Goal: Task Accomplishment & Management: Use online tool/utility

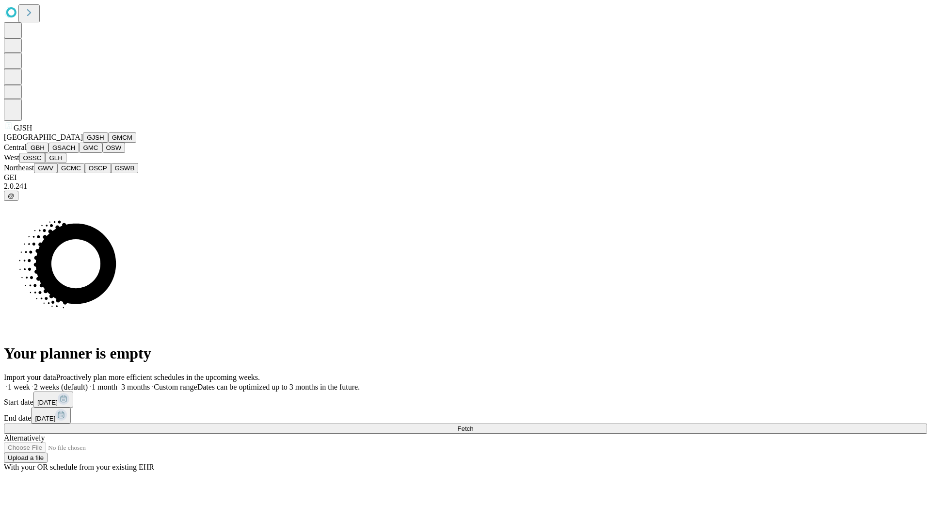
click at [83, 143] on button "GJSH" at bounding box center [95, 137] width 25 height 10
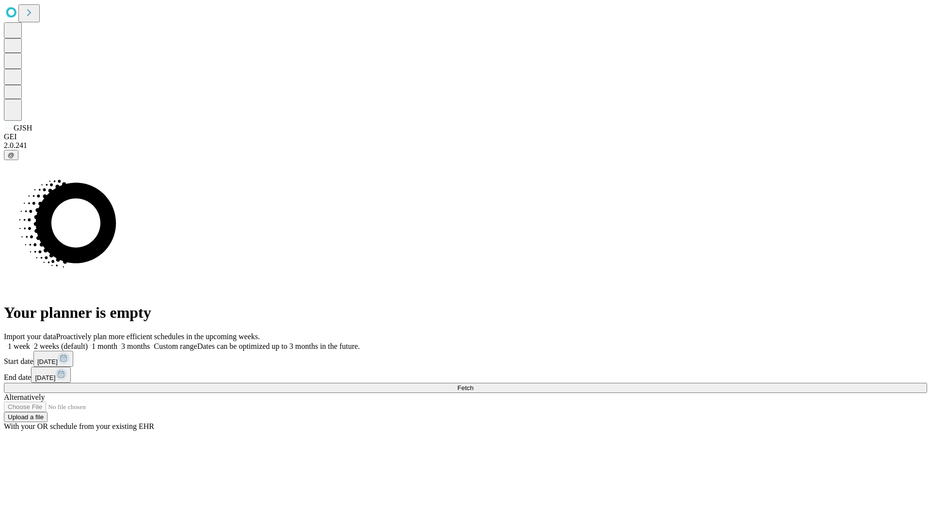
click at [117, 342] on label "1 month" at bounding box center [103, 346] width 30 height 8
click at [473, 384] on span "Fetch" at bounding box center [465, 387] width 16 height 7
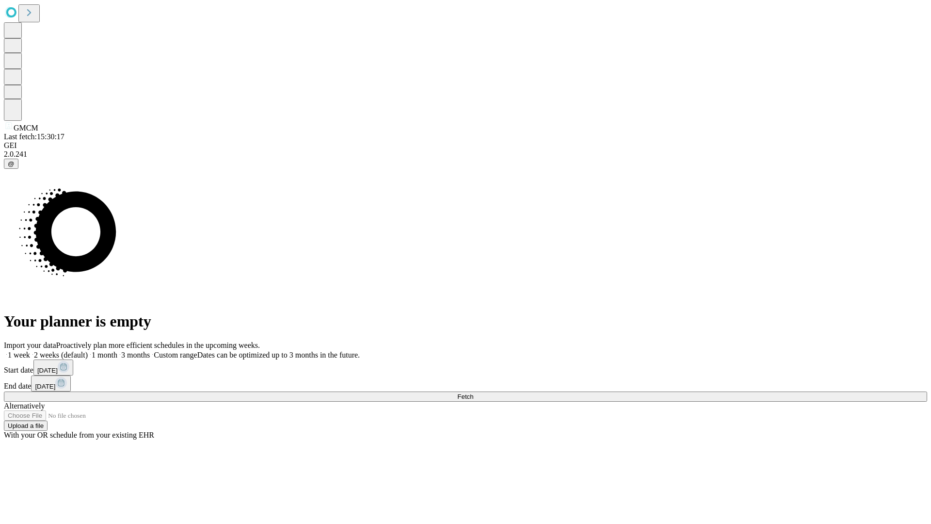
click at [117, 351] on label "1 month" at bounding box center [103, 355] width 30 height 8
click at [473, 393] on span "Fetch" at bounding box center [465, 396] width 16 height 7
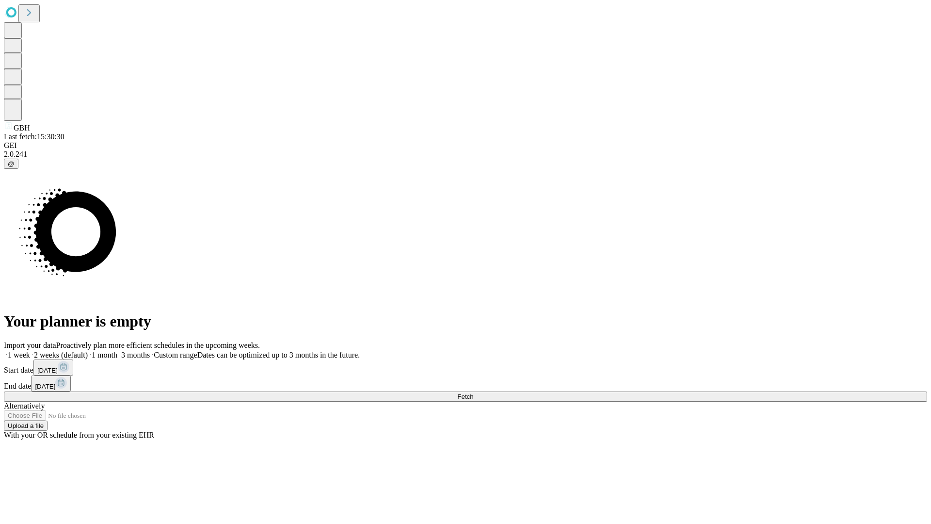
click at [117, 351] on label "1 month" at bounding box center [103, 355] width 30 height 8
click at [473, 393] on span "Fetch" at bounding box center [465, 396] width 16 height 7
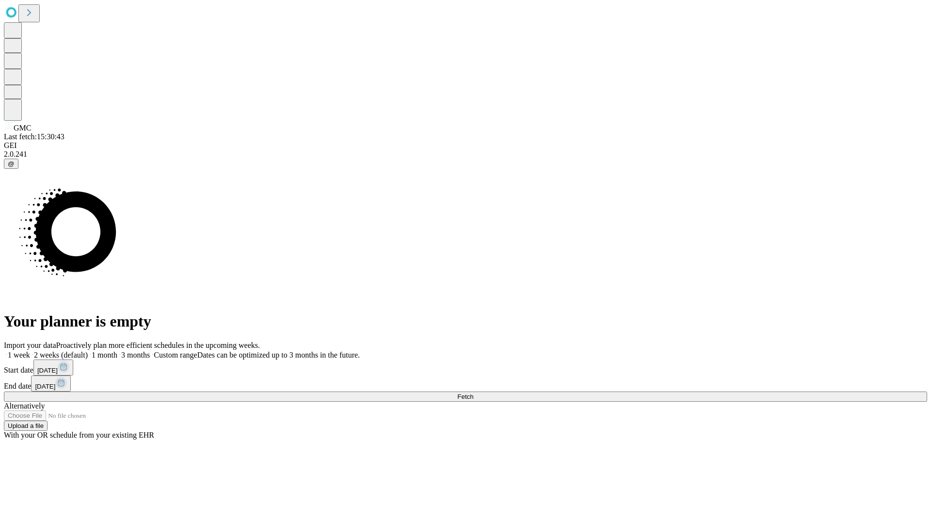
click at [117, 351] on label "1 month" at bounding box center [103, 355] width 30 height 8
click at [473, 393] on span "Fetch" at bounding box center [465, 396] width 16 height 7
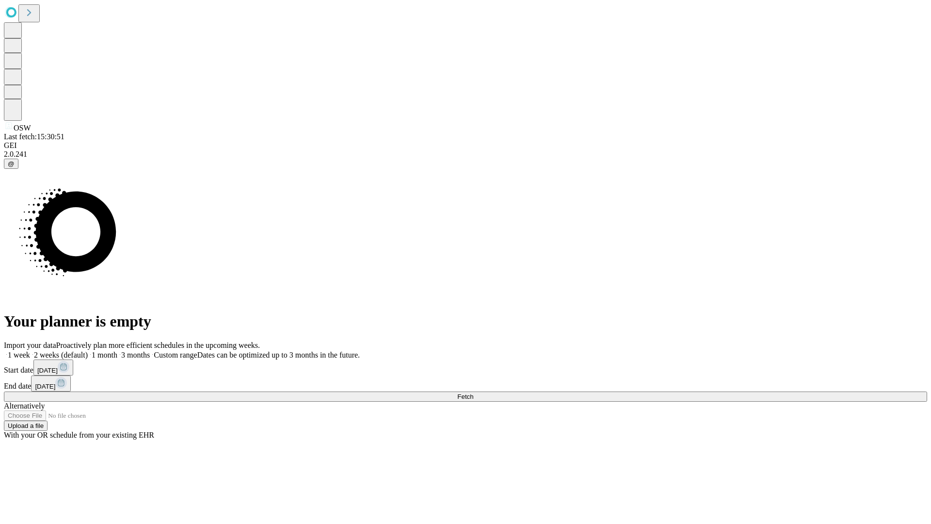
click at [117, 351] on label "1 month" at bounding box center [103, 355] width 30 height 8
click at [473, 393] on span "Fetch" at bounding box center [465, 396] width 16 height 7
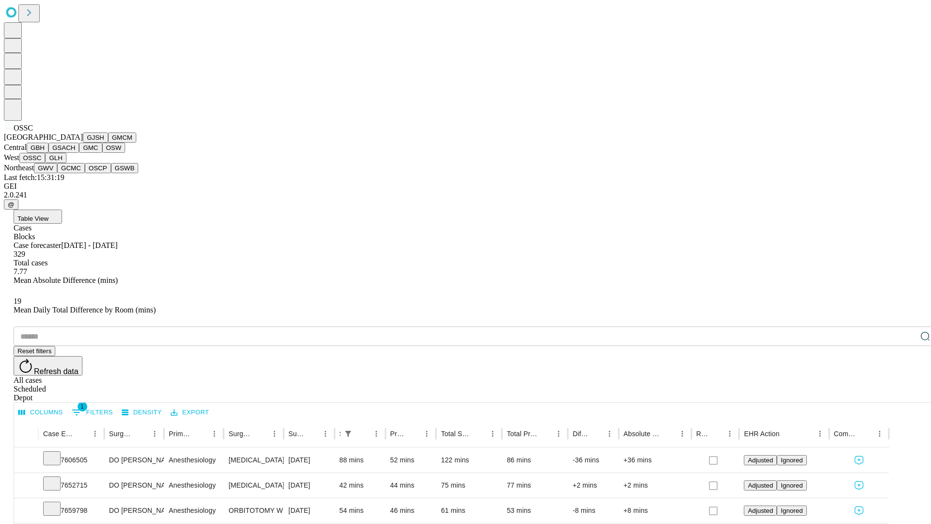
click at [66, 163] on button "GLH" at bounding box center [55, 158] width 21 height 10
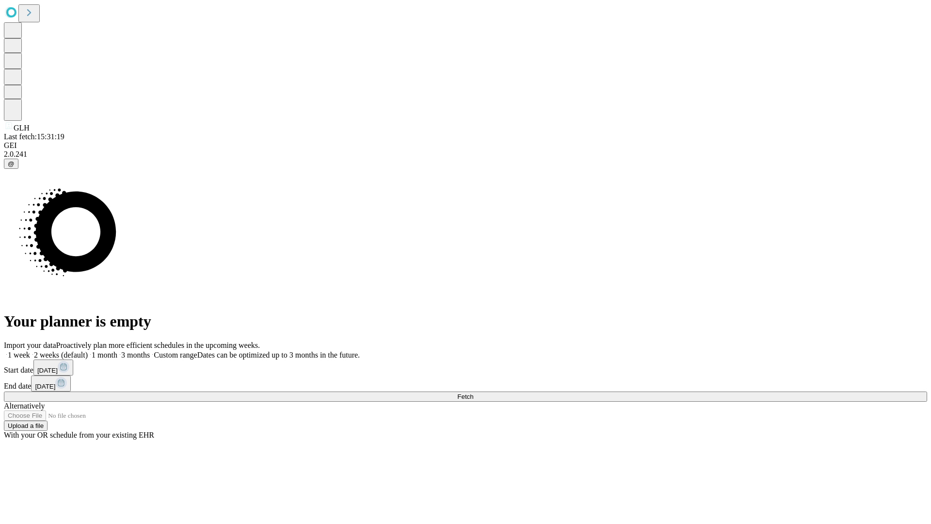
click at [117, 351] on label "1 month" at bounding box center [103, 355] width 30 height 8
click at [473, 393] on span "Fetch" at bounding box center [465, 396] width 16 height 7
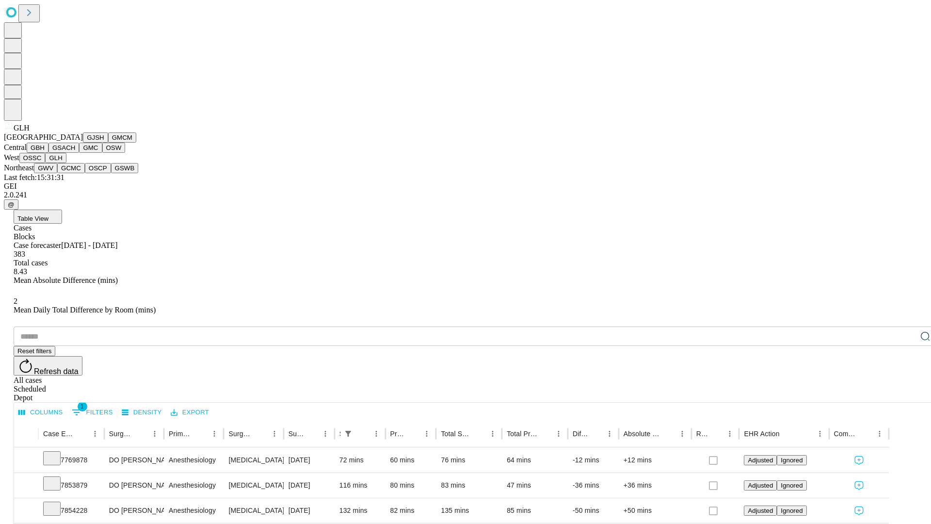
click at [57, 173] on button "GWV" at bounding box center [45, 168] width 23 height 10
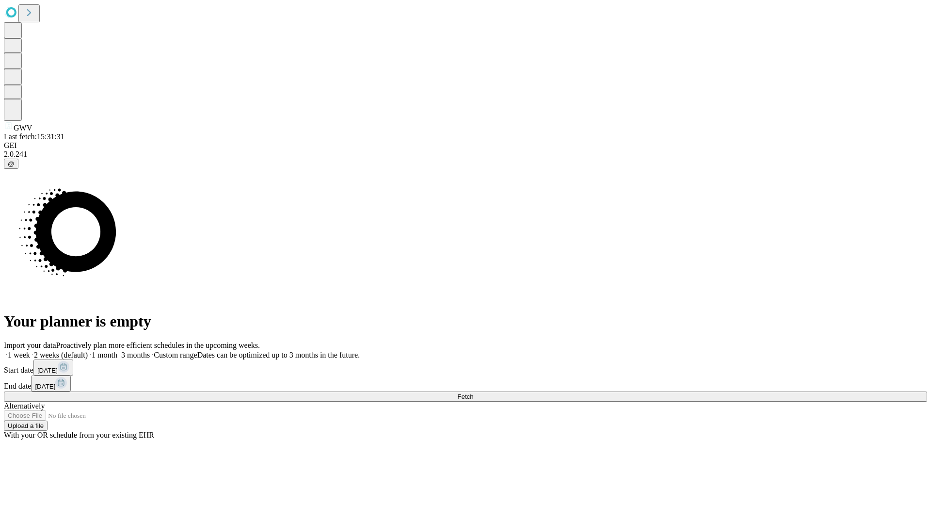
click at [117, 351] on label "1 month" at bounding box center [103, 355] width 30 height 8
click at [473, 393] on span "Fetch" at bounding box center [465, 396] width 16 height 7
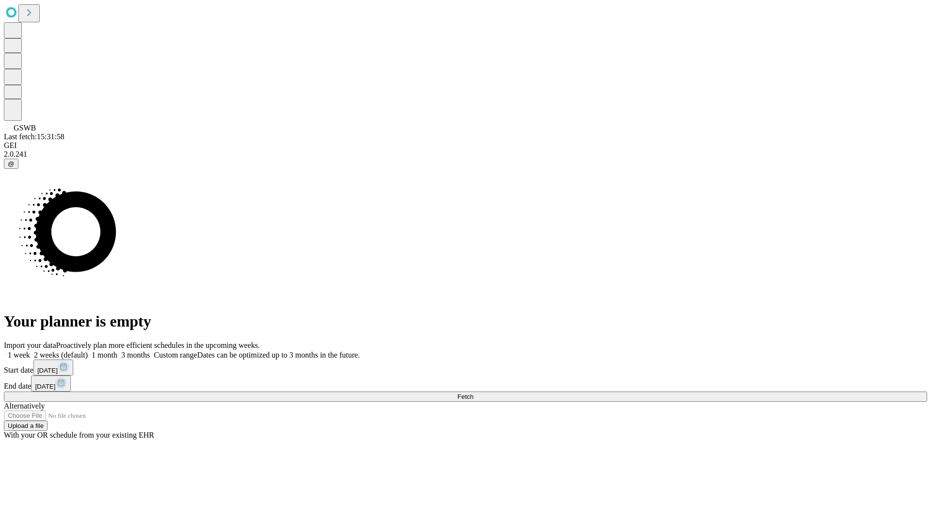
click at [117, 351] on label "1 month" at bounding box center [103, 355] width 30 height 8
click at [473, 393] on span "Fetch" at bounding box center [465, 396] width 16 height 7
